Goal: Feedback & Contribution: Submit feedback/report problem

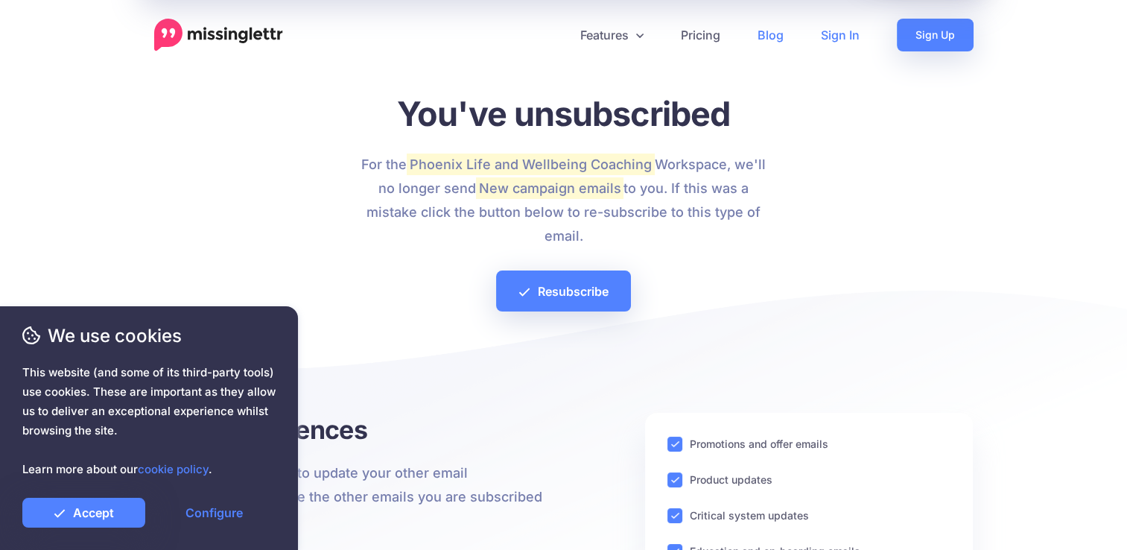
click at [839, 34] on link "Sign In" at bounding box center [840, 35] width 76 height 33
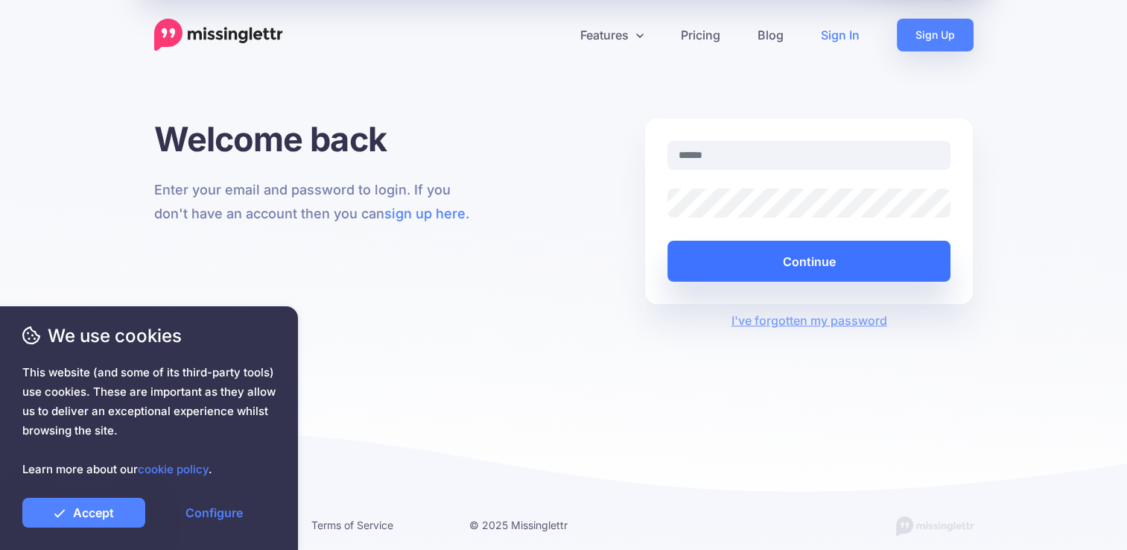
type input "**********"
click at [752, 261] on button "Continue" at bounding box center [809, 261] width 284 height 41
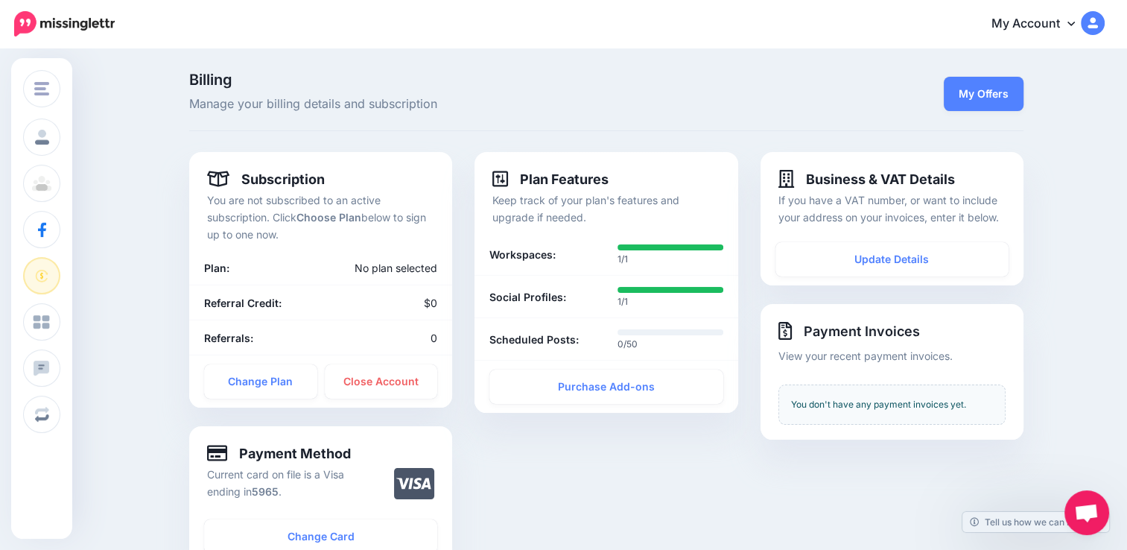
click at [1075, 25] on icon at bounding box center [1070, 23] width 7 height 12
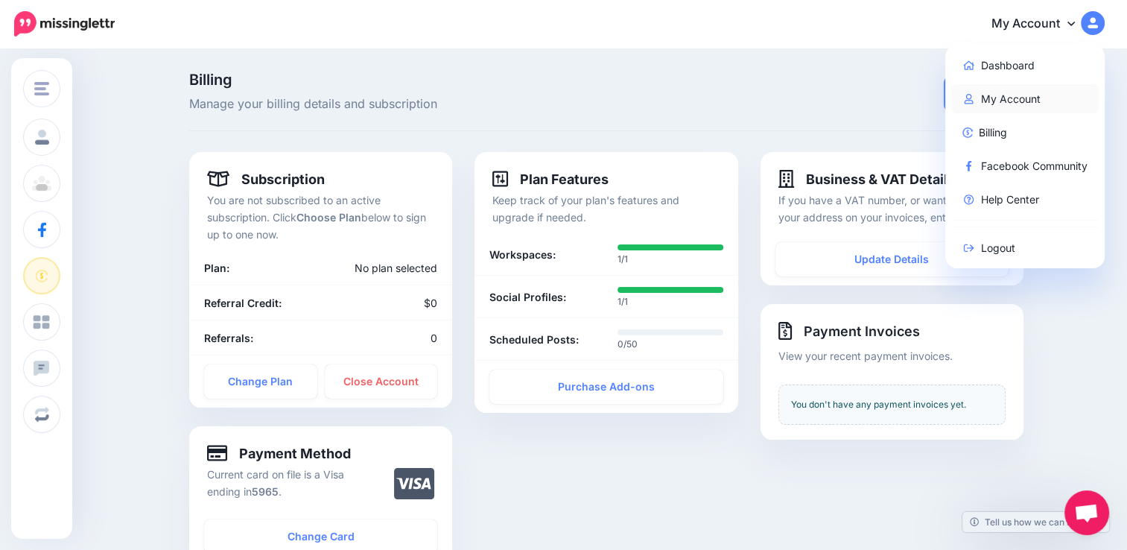
click at [1017, 94] on link "My Account" at bounding box center [1025, 98] width 148 height 29
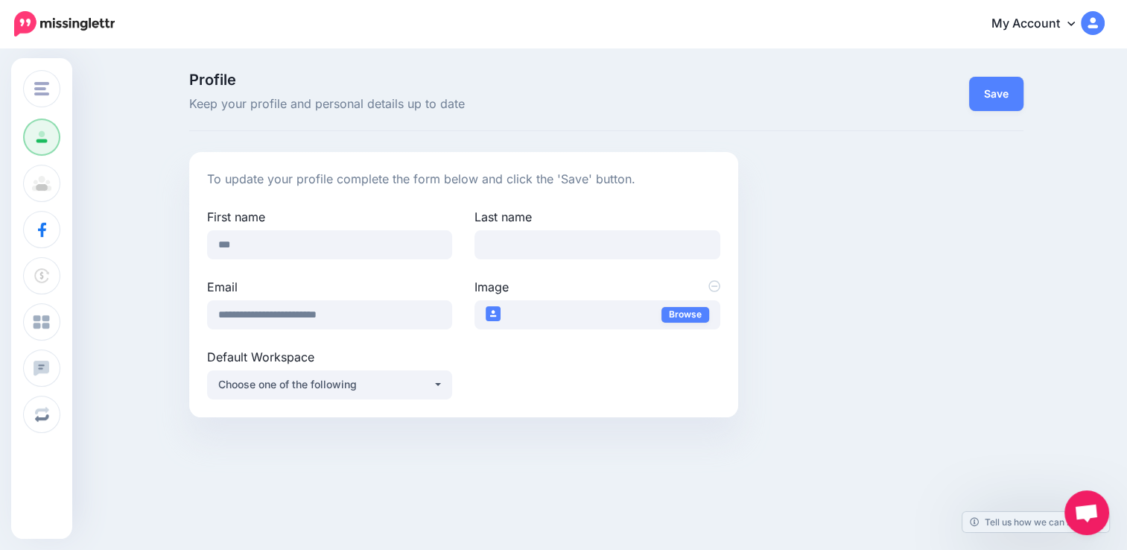
click at [156, 271] on div "Profile Keep your profile and personal details up to date Save To update your p…" at bounding box center [563, 250] width 1127 height 401
click at [593, 107] on span "Keep your profile and personal details up to date" at bounding box center [463, 104] width 549 height 19
click at [149, 381] on div "Profile Keep your profile and personal details up to date Save To update your p…" at bounding box center [563, 250] width 1127 height 401
click at [328, 381] on div "Choose one of the following" at bounding box center [325, 384] width 214 height 18
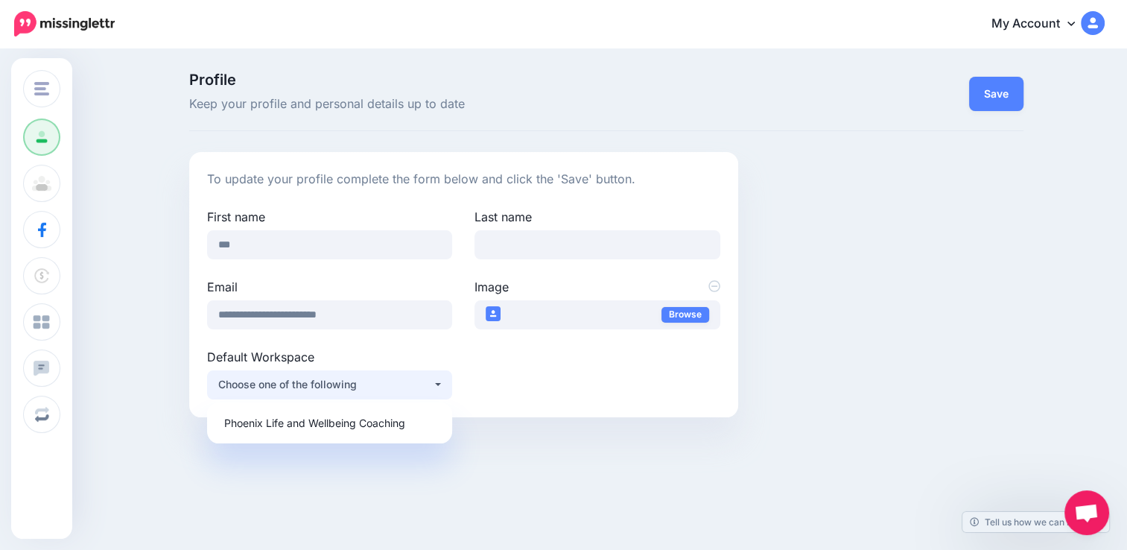
click at [328, 381] on div "Choose one of the following" at bounding box center [325, 384] width 214 height 18
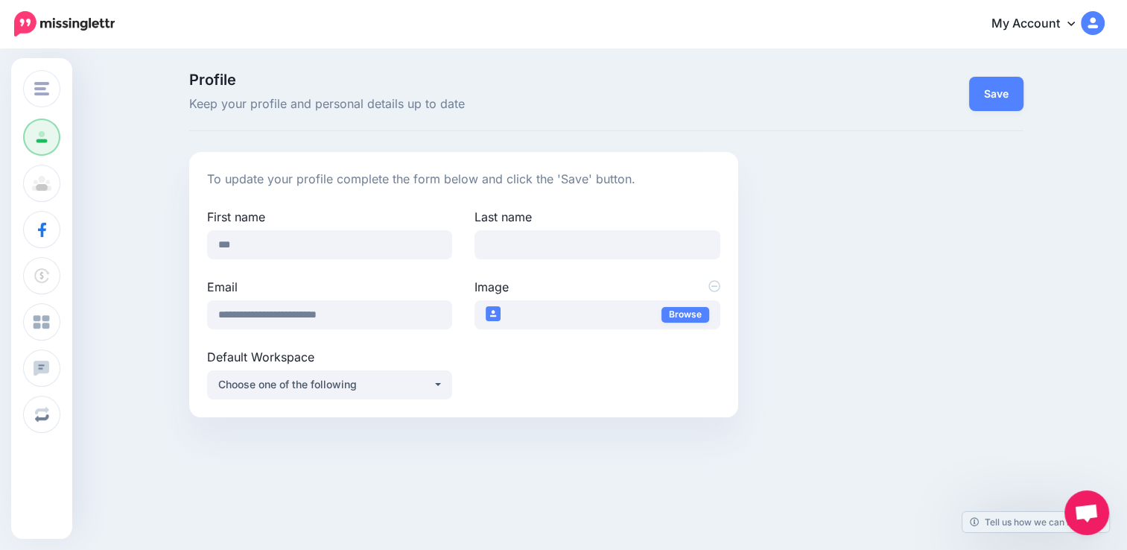
click at [830, 380] on div "**********" at bounding box center [606, 284] width 856 height 265
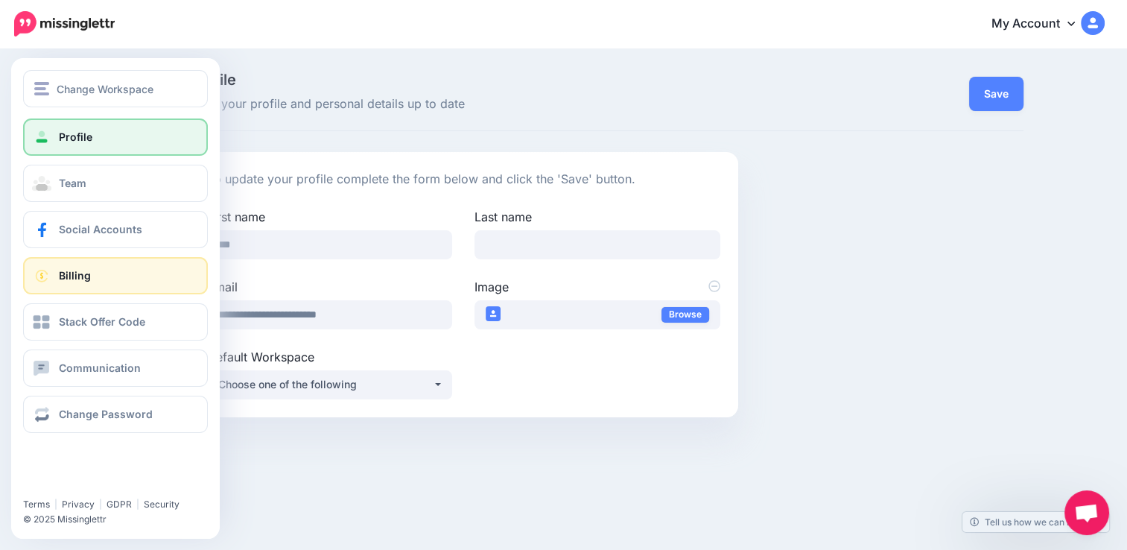
click at [74, 276] on span "Billing" at bounding box center [75, 275] width 32 height 13
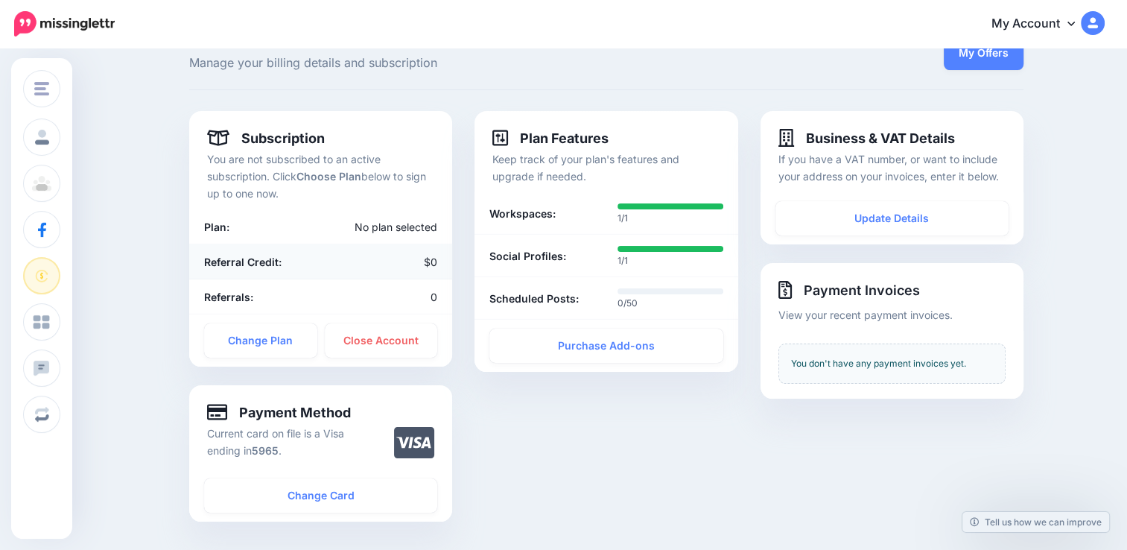
scroll to position [74, 0]
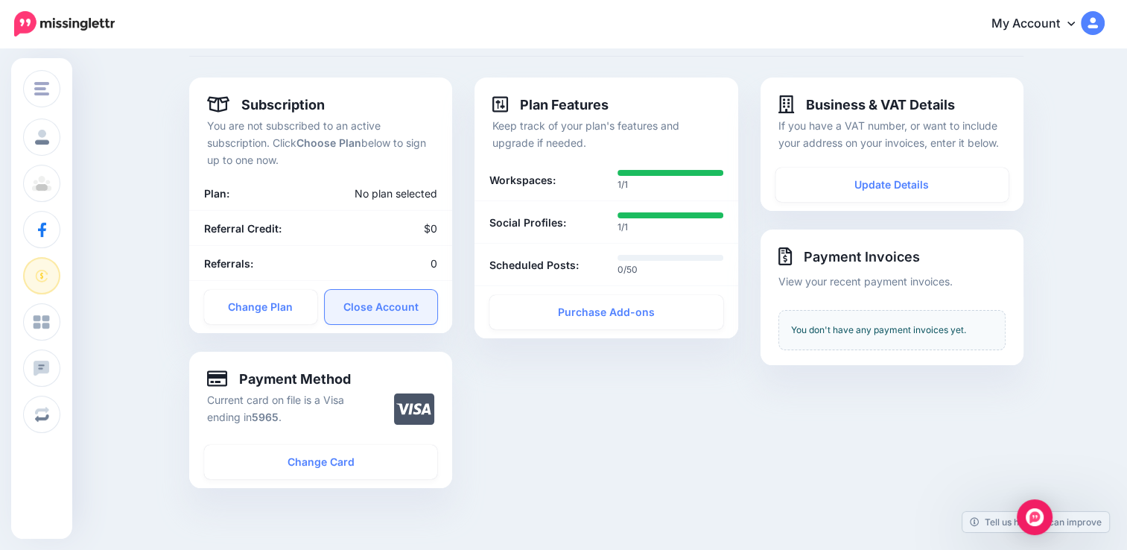
click at [387, 291] on link "Close Account" at bounding box center [381, 307] width 113 height 34
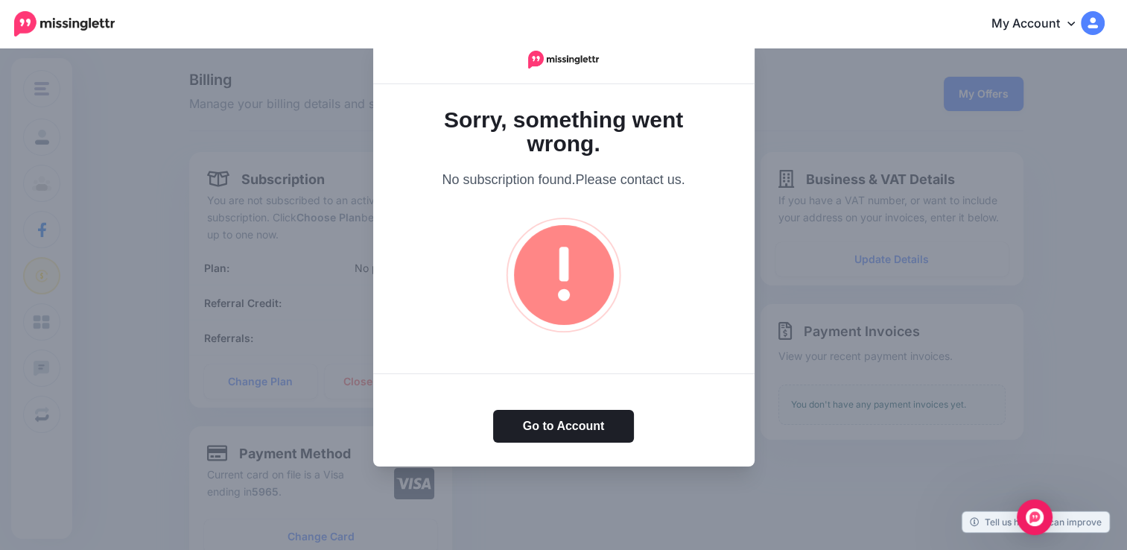
click at [194, 342] on div at bounding box center [563, 275] width 1127 height 550
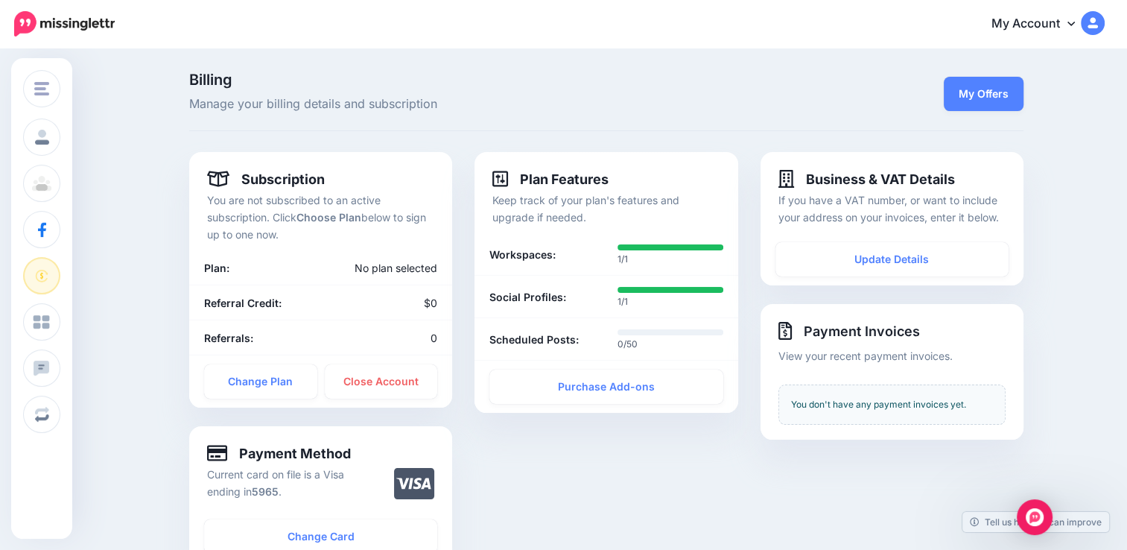
scroll to position [74, 0]
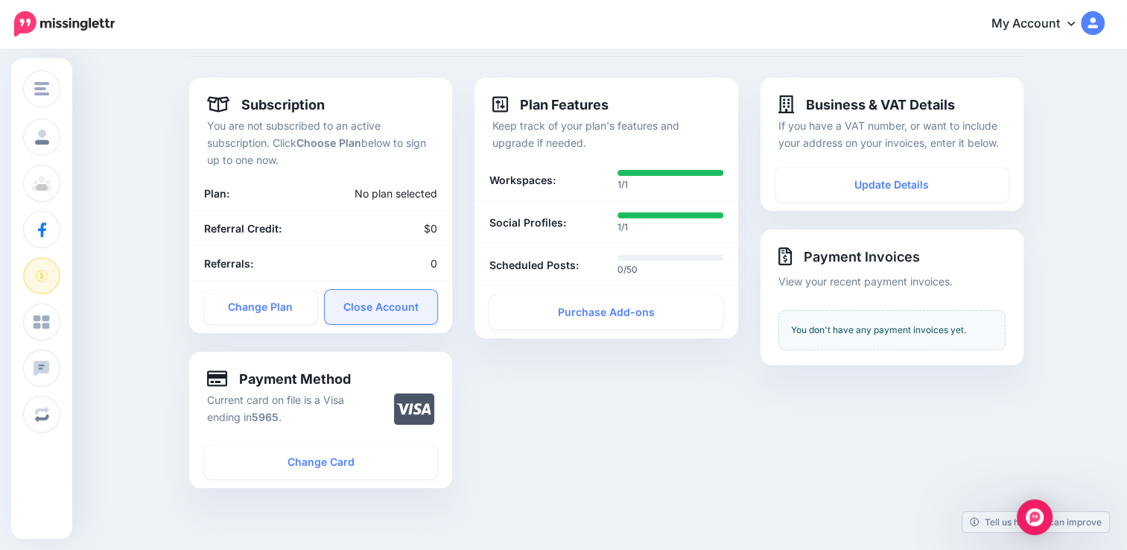
click at [405, 303] on link "Close Account" at bounding box center [381, 307] width 113 height 34
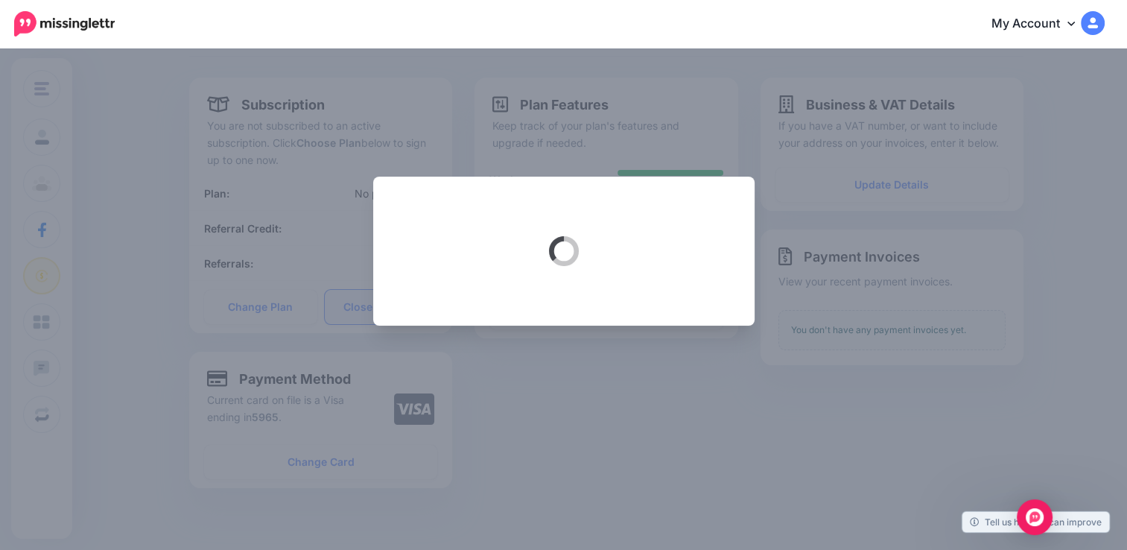
scroll to position [0, 0]
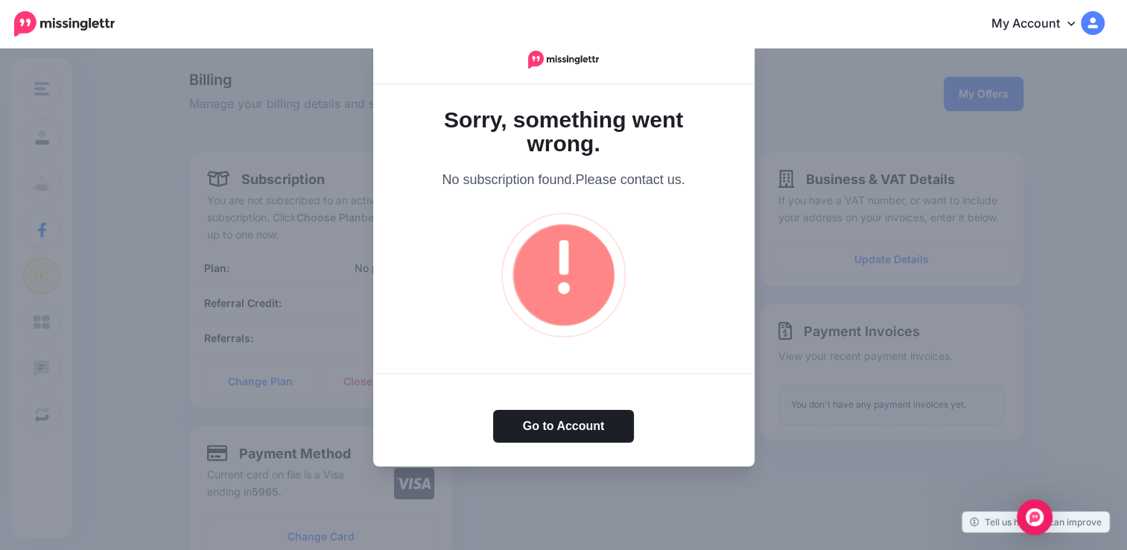
click at [573, 499] on div at bounding box center [563, 275] width 1127 height 550
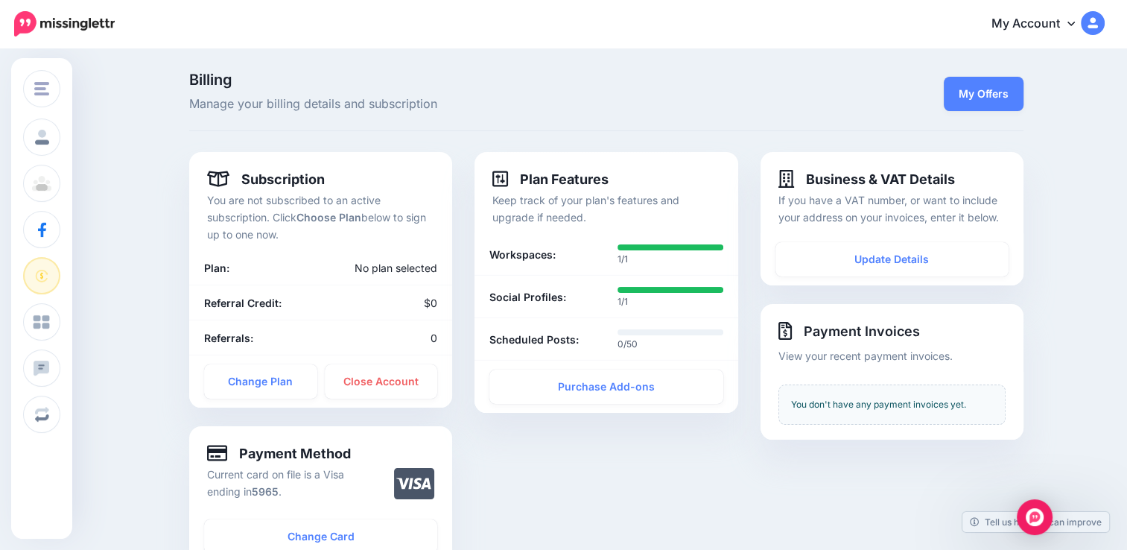
click at [1077, 19] on link "My Account" at bounding box center [1040, 24] width 128 height 36
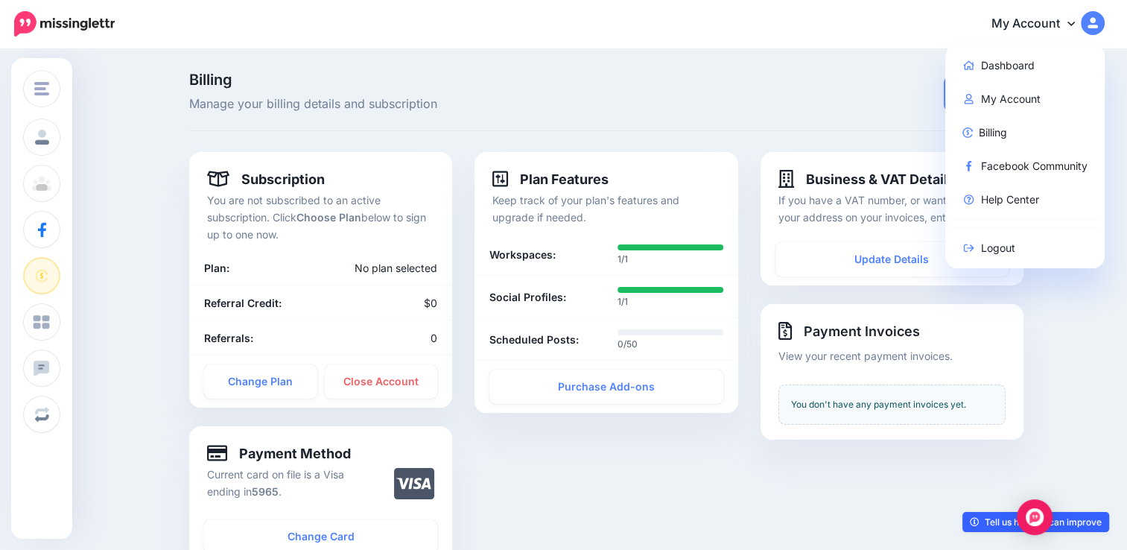
click at [1001, 527] on link "Tell us how we can improve" at bounding box center [1035, 522] width 147 height 20
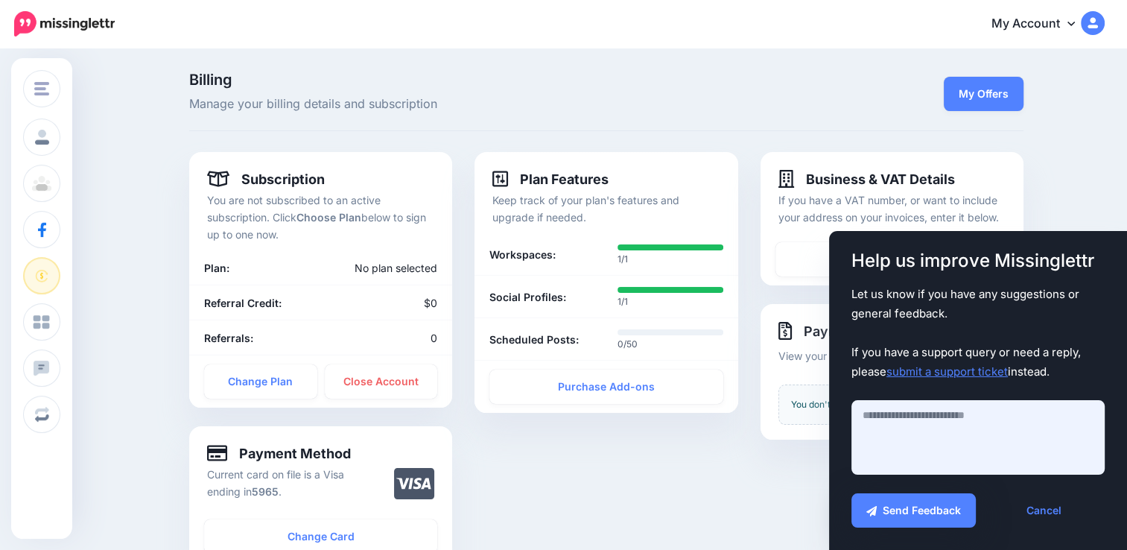
click at [935, 436] on textarea at bounding box center [977, 437] width 253 height 74
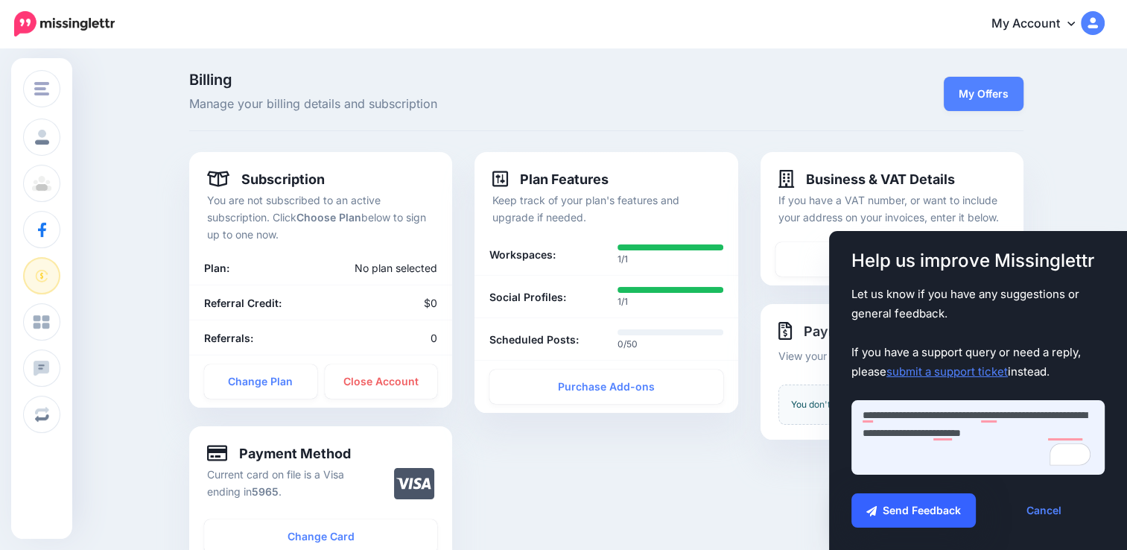
type textarea "**********"
click at [917, 501] on button "Send Feedback" at bounding box center [913, 510] width 124 height 34
